Goal: Check status: Check status

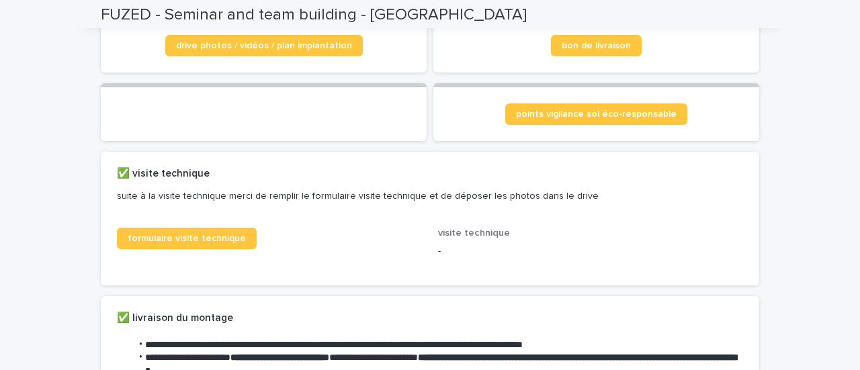
scroll to position [302, 0]
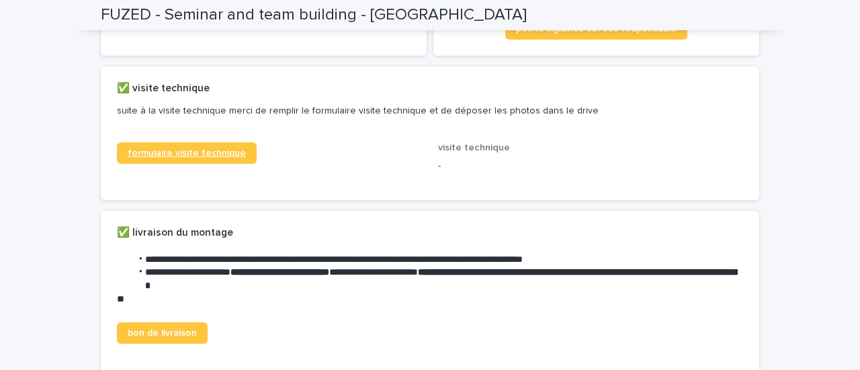
click at [231, 158] on span "formulaire visite technique" at bounding box center [187, 152] width 118 height 9
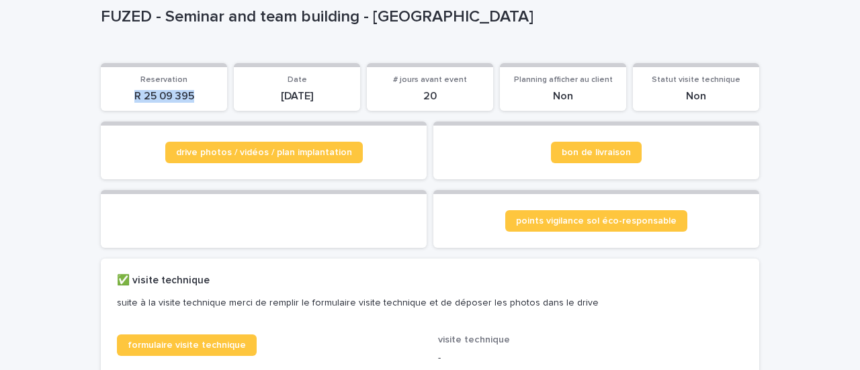
scroll to position [0, 0]
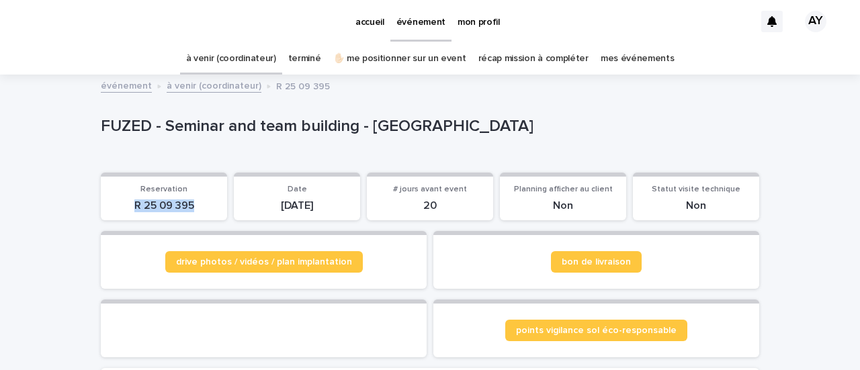
click at [201, 90] on link "à venir (coordinateur)" at bounding box center [214, 84] width 95 height 15
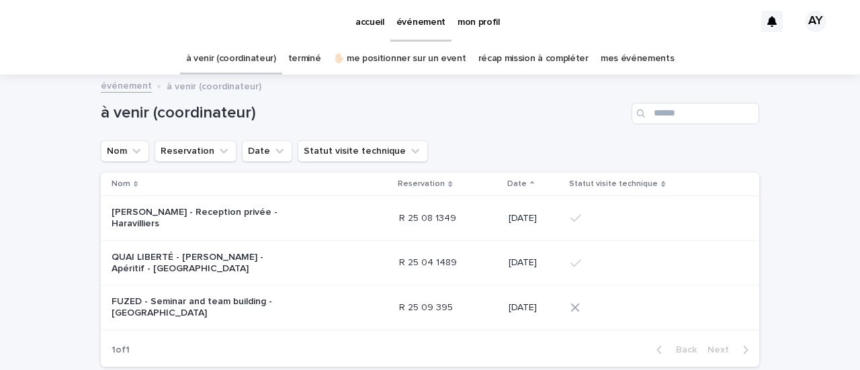
click at [304, 52] on link "terminé" at bounding box center [304, 59] width 33 height 32
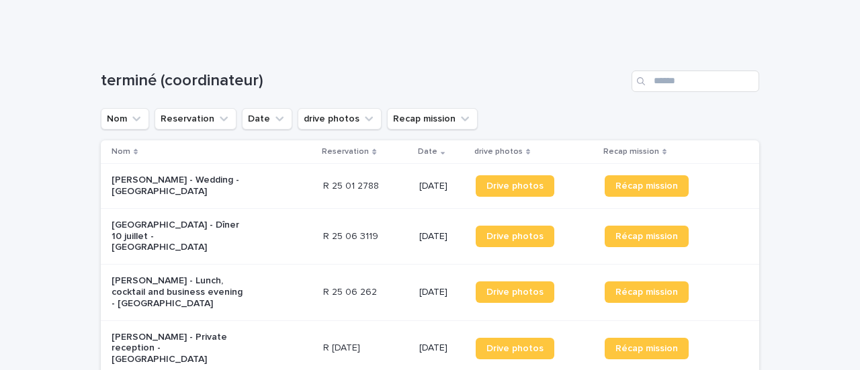
scroll to position [269, 0]
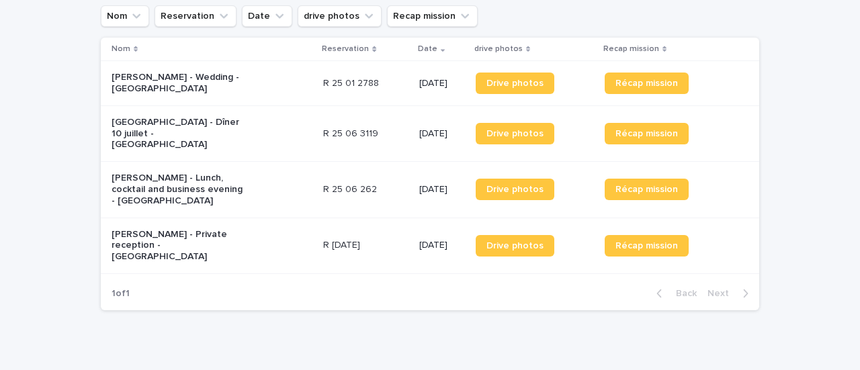
click at [196, 81] on p "[PERSON_NAME] - Wedding - [GEOGRAPHIC_DATA]" at bounding box center [179, 83] width 134 height 23
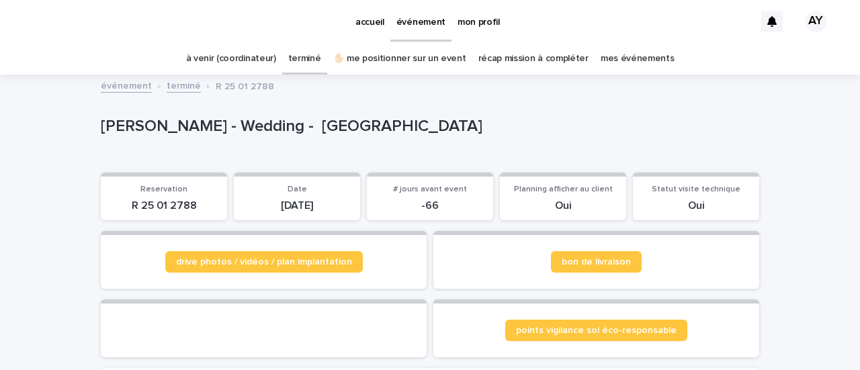
scroll to position [185, 0]
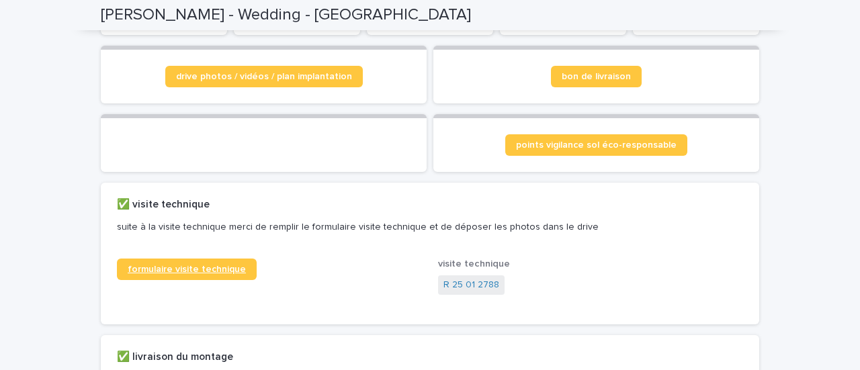
click at [222, 274] on span "formulaire visite technique" at bounding box center [187, 269] width 118 height 9
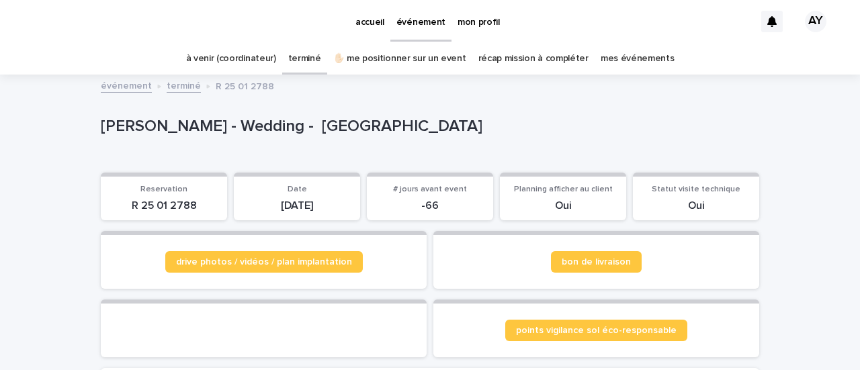
click at [209, 58] on link "à venir (coordinateur)" at bounding box center [231, 59] width 90 height 32
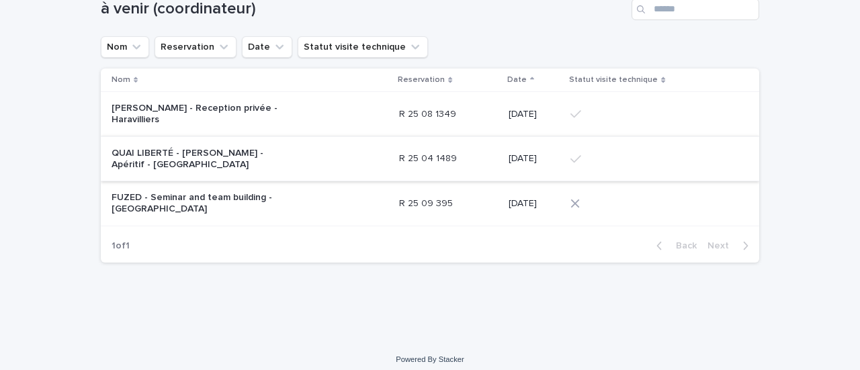
scroll to position [112, 0]
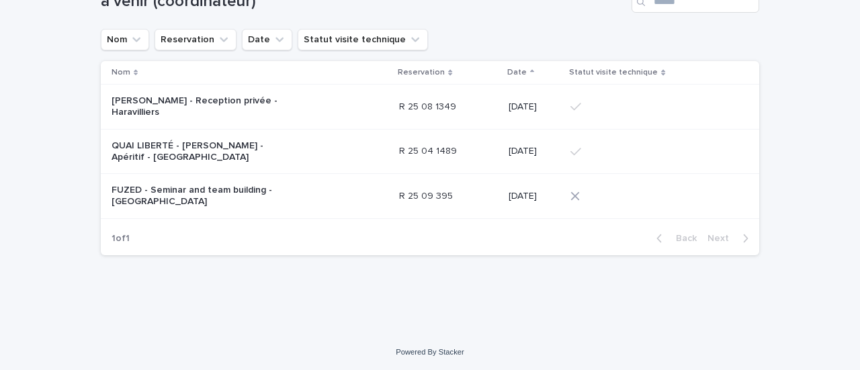
click at [232, 185] on p "FUZED - Seminar and team building - [GEOGRAPHIC_DATA]" at bounding box center [196, 196] width 168 height 23
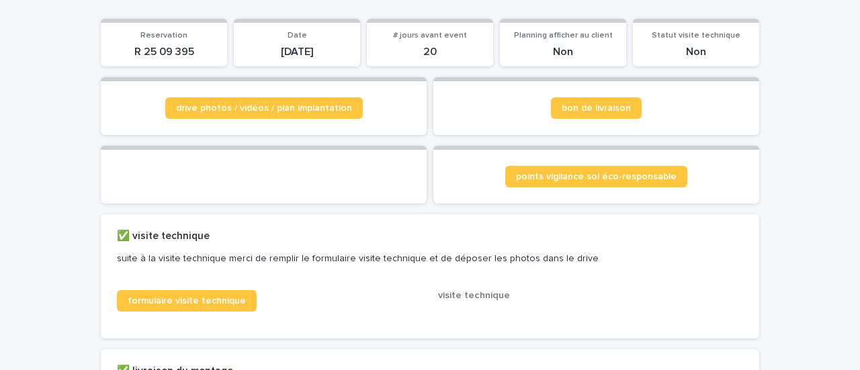
scroll to position [163, 0]
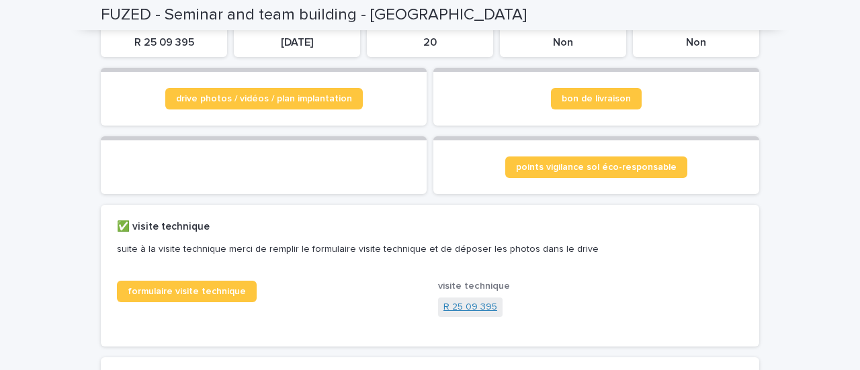
click at [476, 314] on link "R 25 09 395" at bounding box center [470, 307] width 54 height 14
